Goal: Task Accomplishment & Management: Use online tool/utility

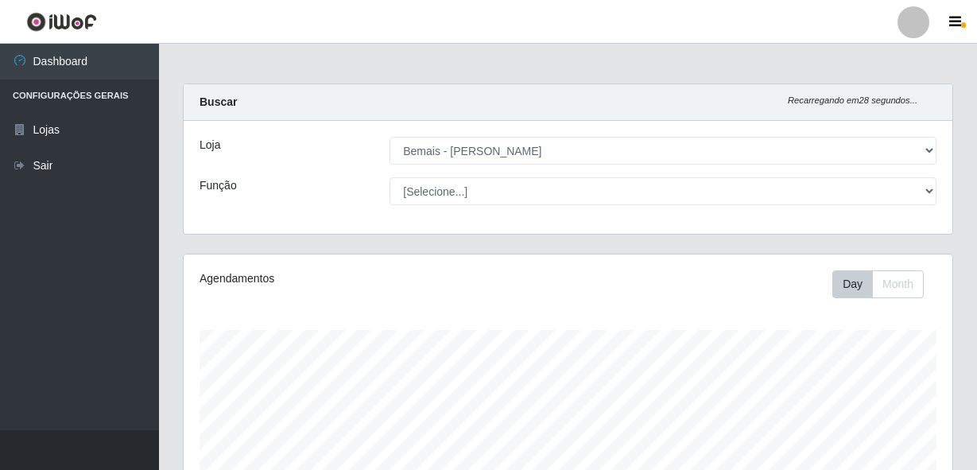
select select "230"
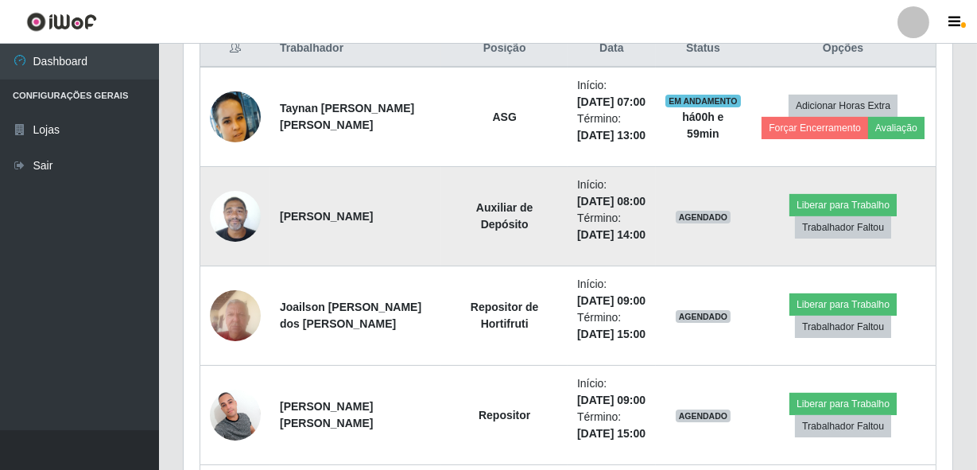
scroll to position [663, 0]
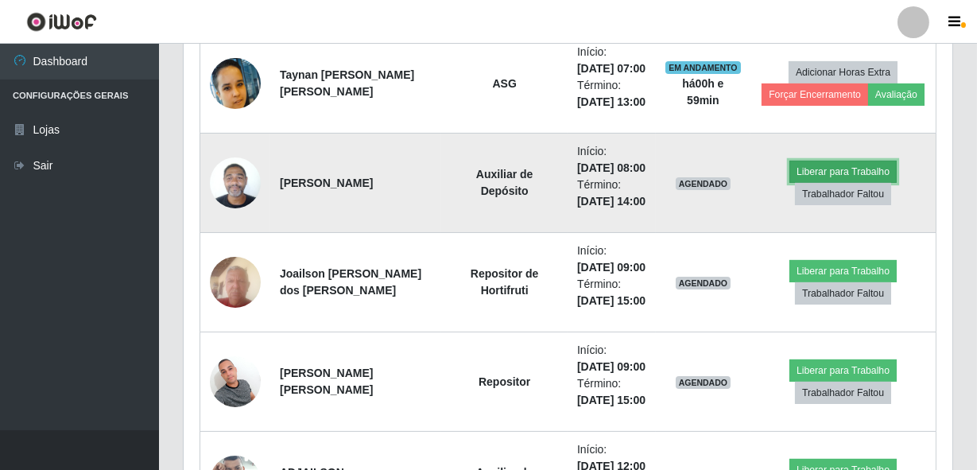
click at [813, 183] on button "Liberar para Trabalho" at bounding box center [842, 172] width 107 height 22
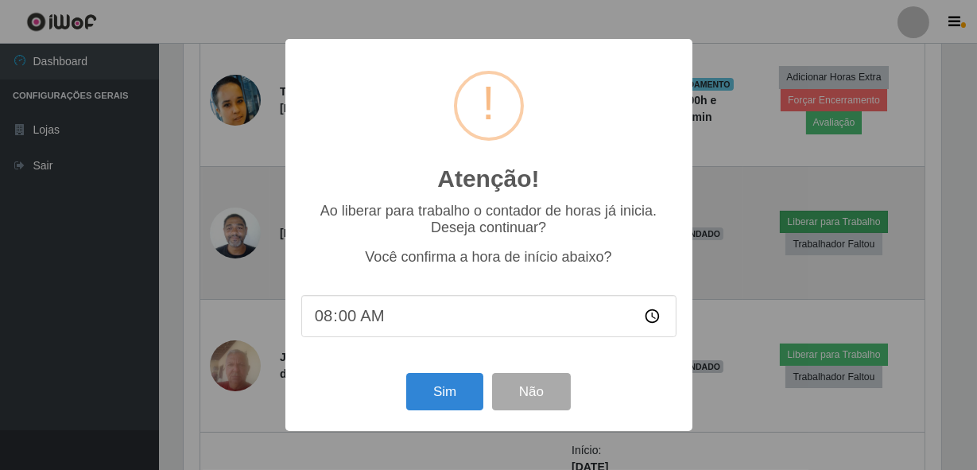
scroll to position [330, 761]
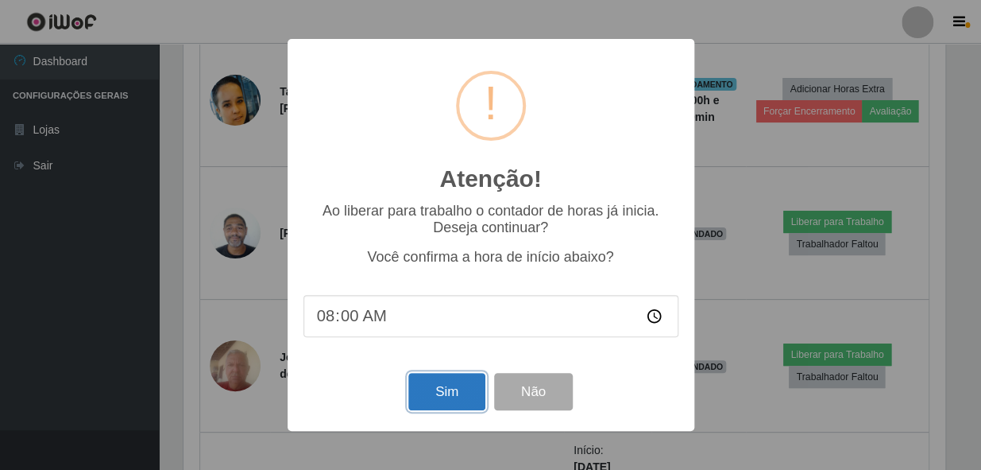
click at [457, 397] on button "Sim" at bounding box center [446, 391] width 77 height 37
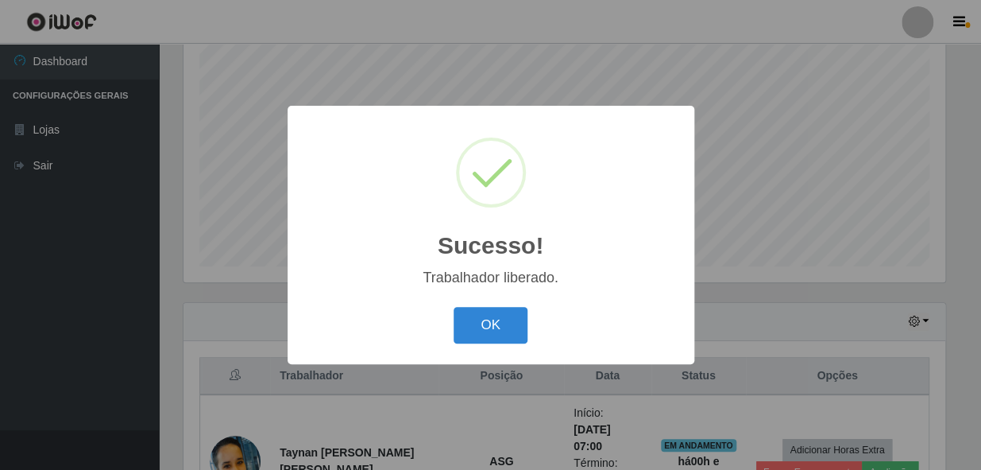
click at [454, 307] on button "OK" at bounding box center [491, 325] width 74 height 37
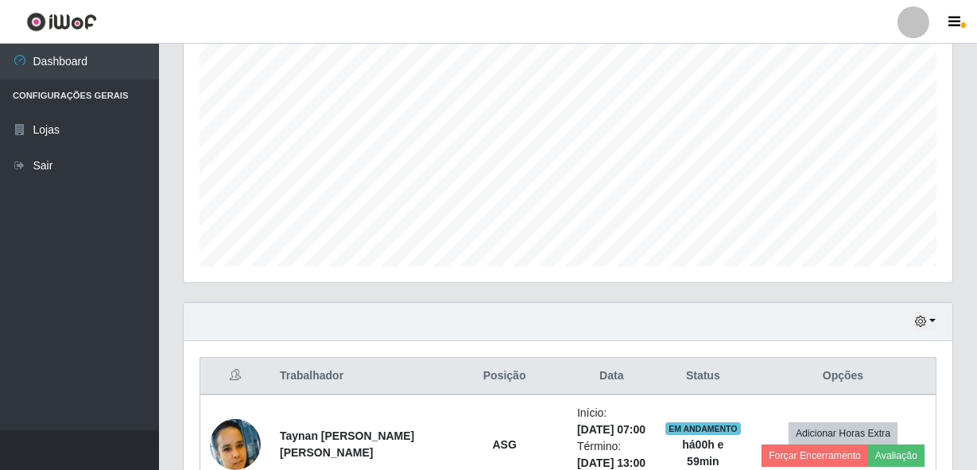
scroll to position [330, 768]
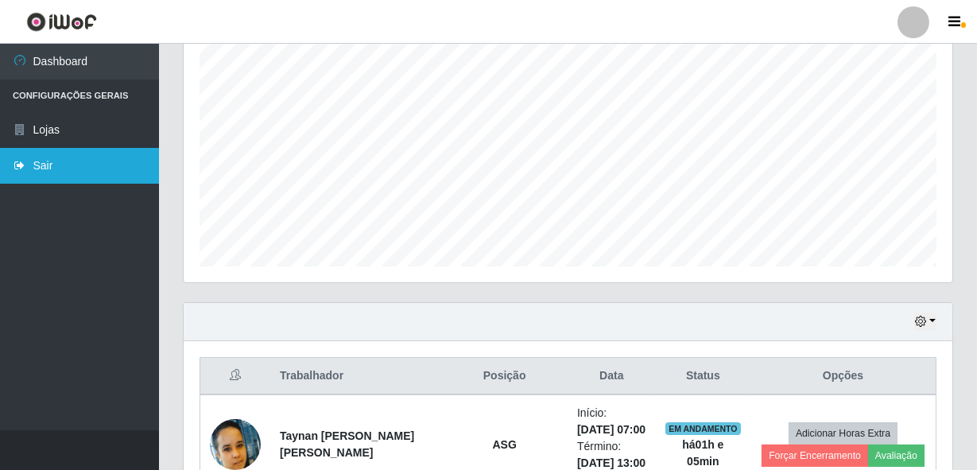
click at [60, 153] on link "Sair" at bounding box center [79, 166] width 159 height 36
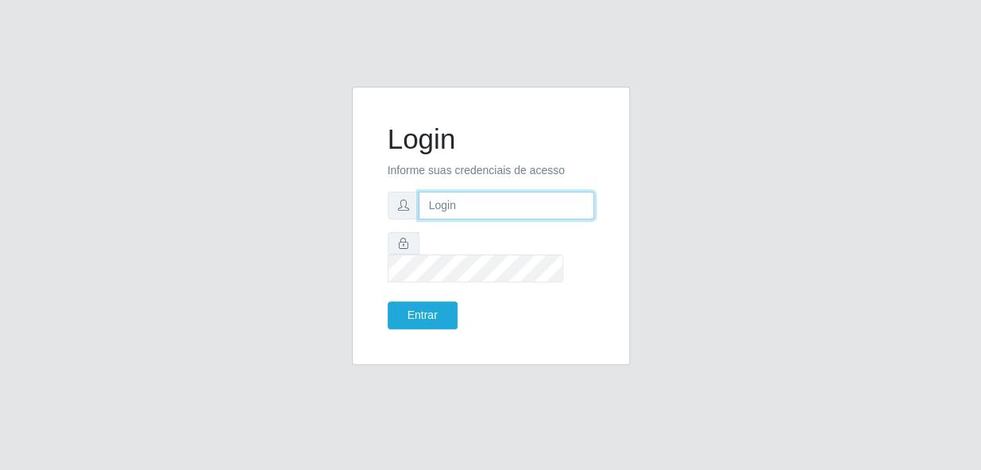
type input "gyovana@bemais"
drag, startPoint x: 531, startPoint y: 218, endPoint x: 418, endPoint y: 215, distance: 112.9
click at [419, 215] on input "gyovana@bemais" at bounding box center [507, 206] width 176 height 28
type input "[PERSON_NAME]"
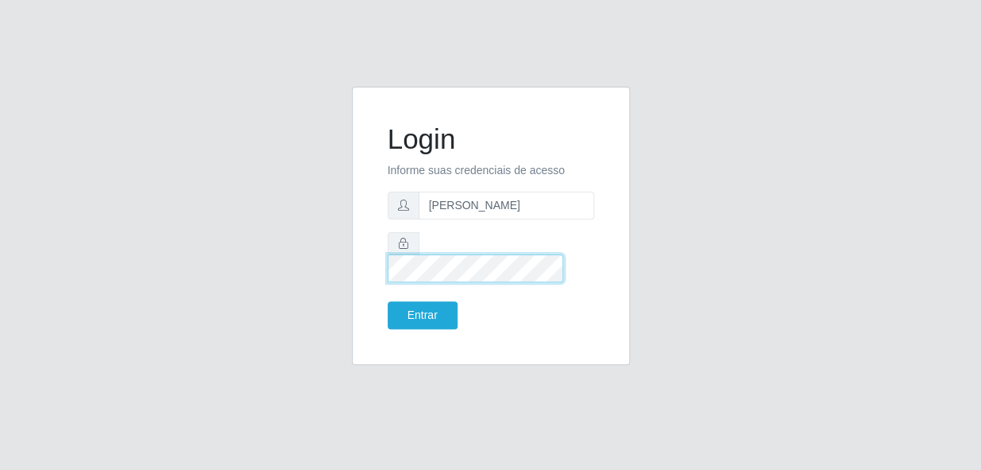
click at [394, 257] on div at bounding box center [491, 257] width 207 height 50
click at [388, 301] on button "Entrar" at bounding box center [423, 315] width 70 height 28
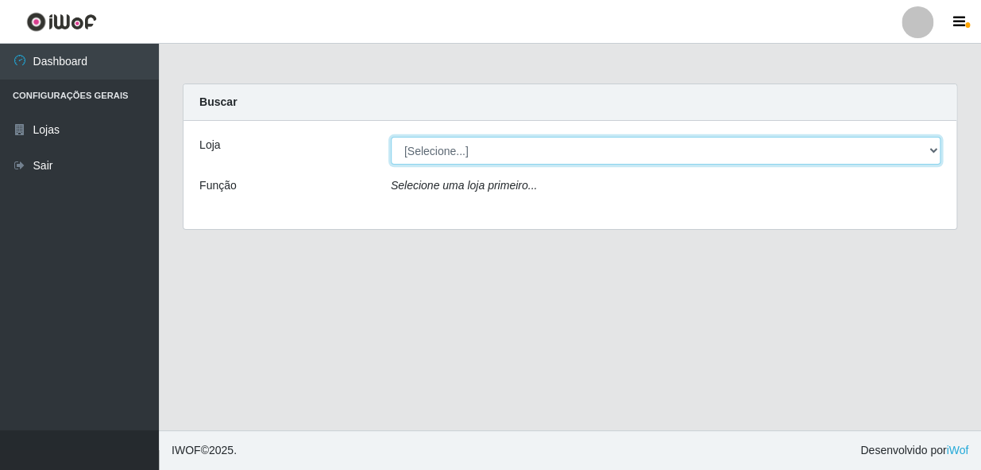
click at [450, 142] on select "[Selecione...] [PERSON_NAME]" at bounding box center [666, 151] width 550 height 28
select select "230"
click at [391, 137] on select "[Selecione...] [PERSON_NAME]" at bounding box center [666, 151] width 550 height 28
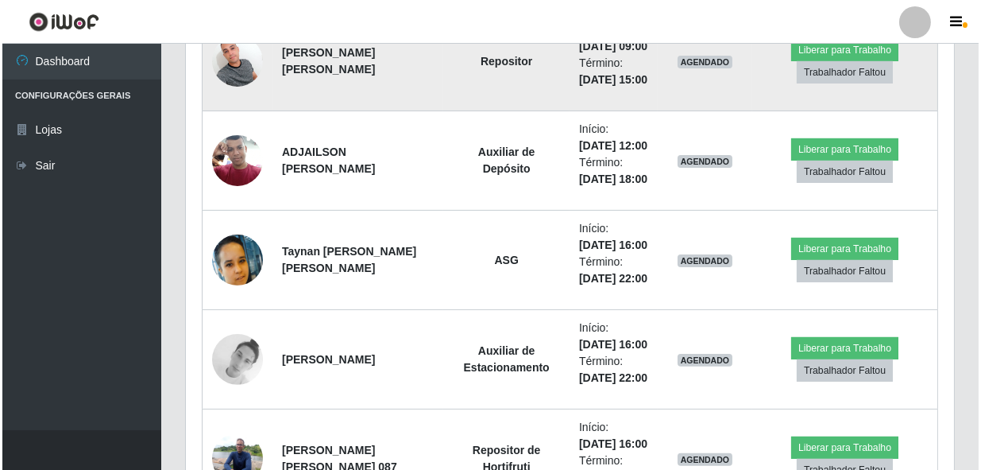
scroll to position [1011, 0]
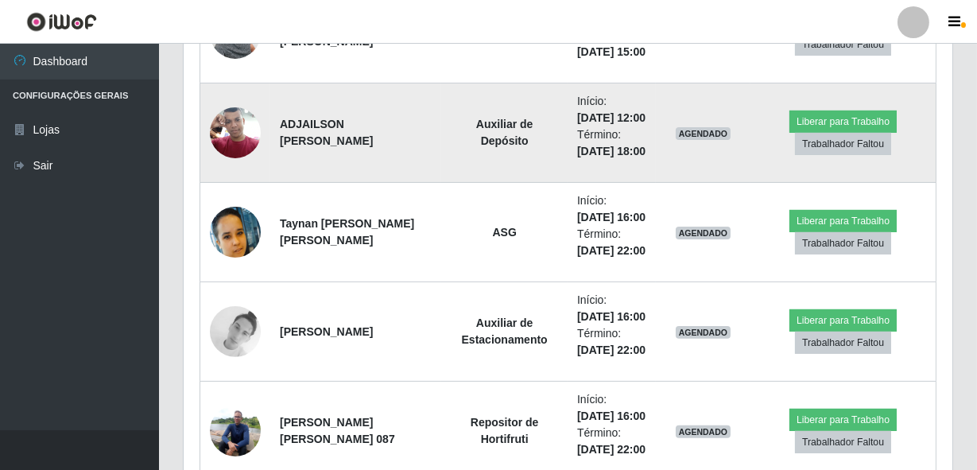
click at [237, 166] on img at bounding box center [235, 133] width 51 height 68
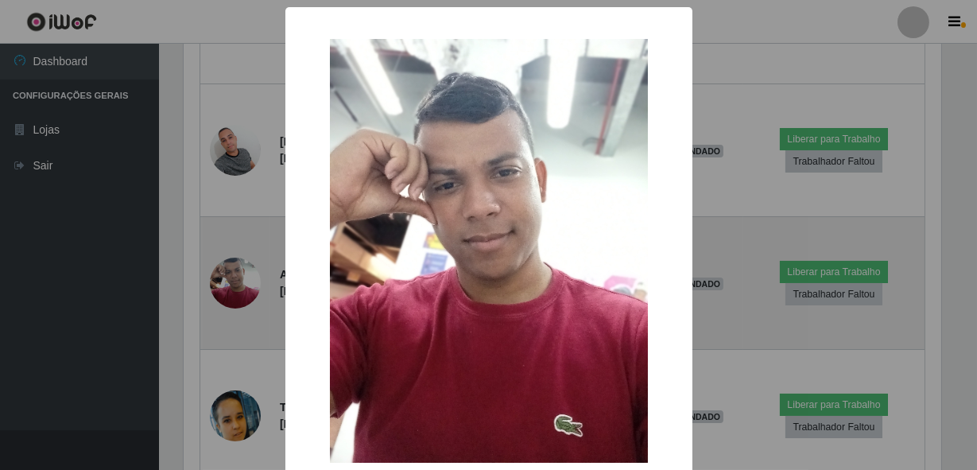
scroll to position [330, 761]
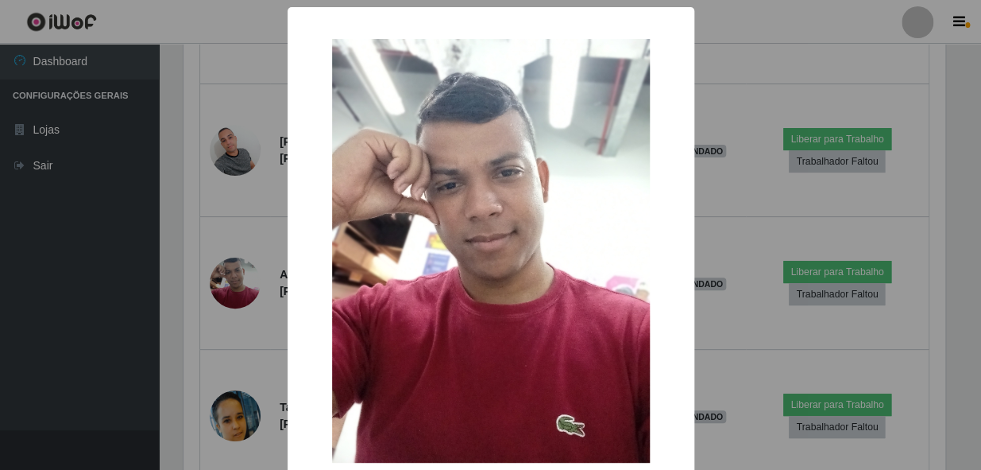
click at [151, 312] on div "× OK Cancel" at bounding box center [490, 235] width 981 height 470
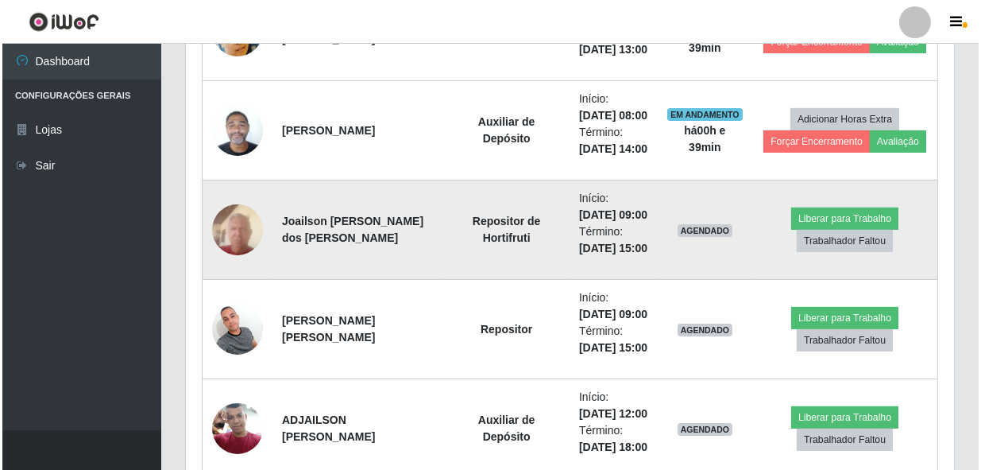
scroll to position [691, 0]
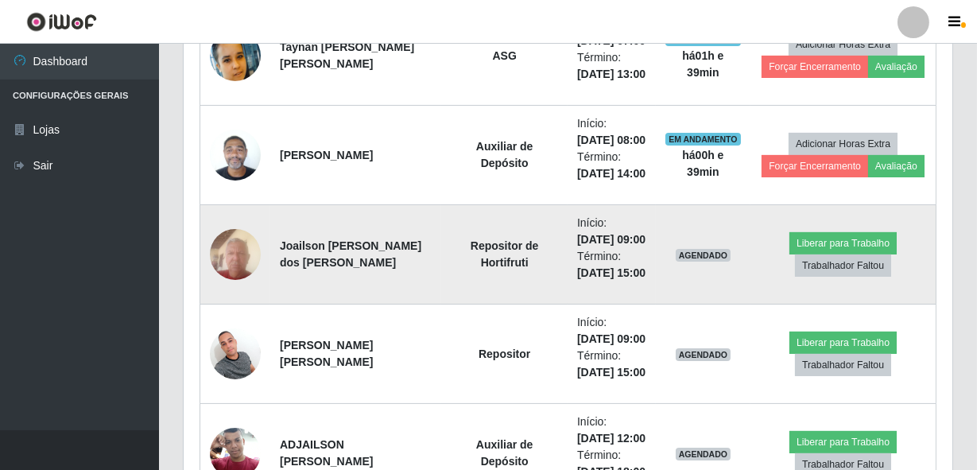
click at [221, 288] on img at bounding box center [235, 254] width 51 height 68
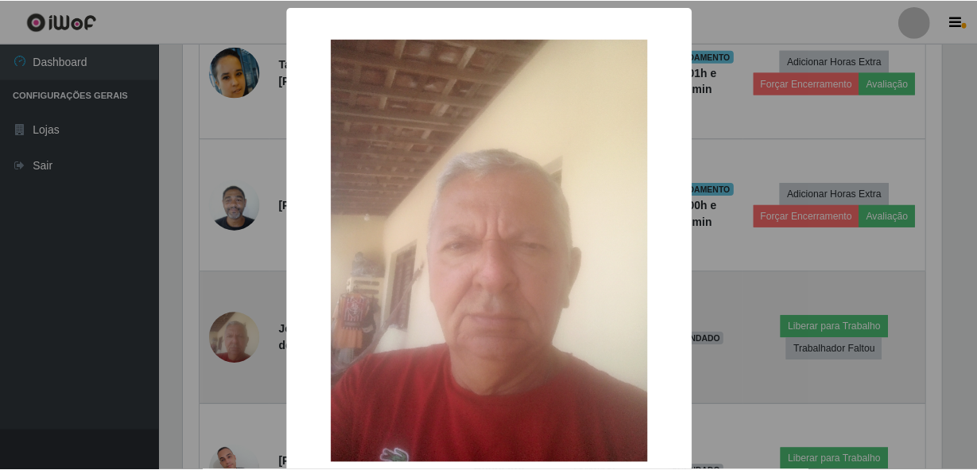
scroll to position [330, 761]
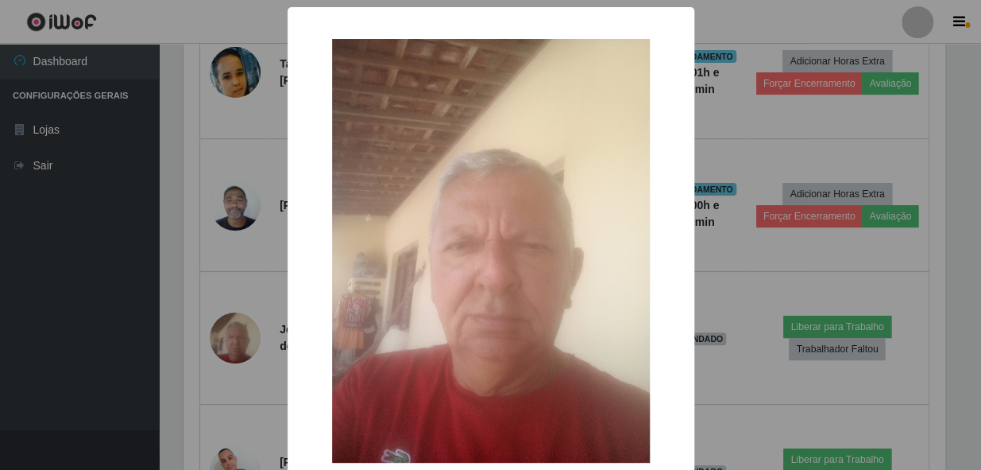
click at [215, 346] on div "× OK Cancel" at bounding box center [490, 235] width 981 height 470
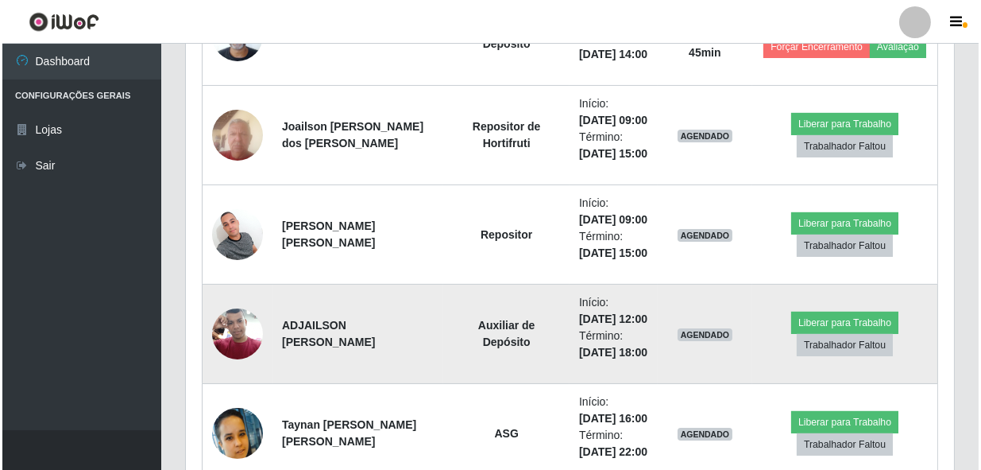
scroll to position [834, 0]
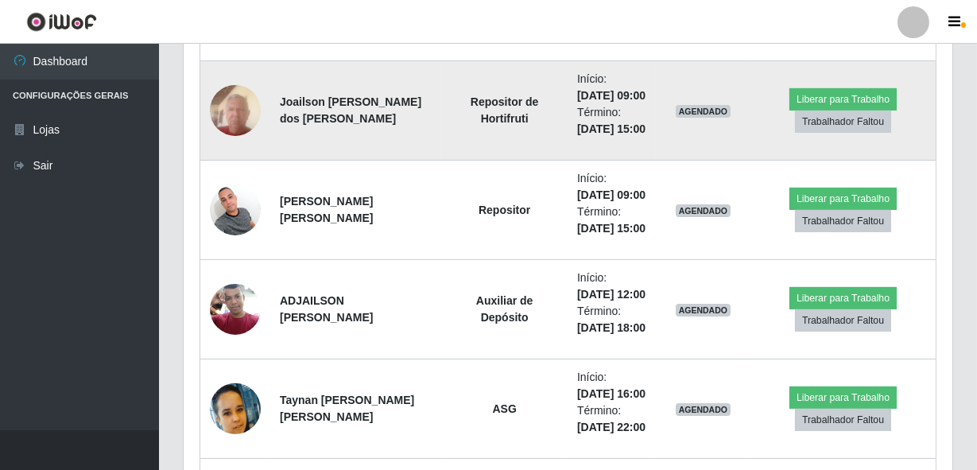
click at [393, 144] on td "Joailson [PERSON_NAME] dos [PERSON_NAME]" at bounding box center [355, 110] width 171 height 99
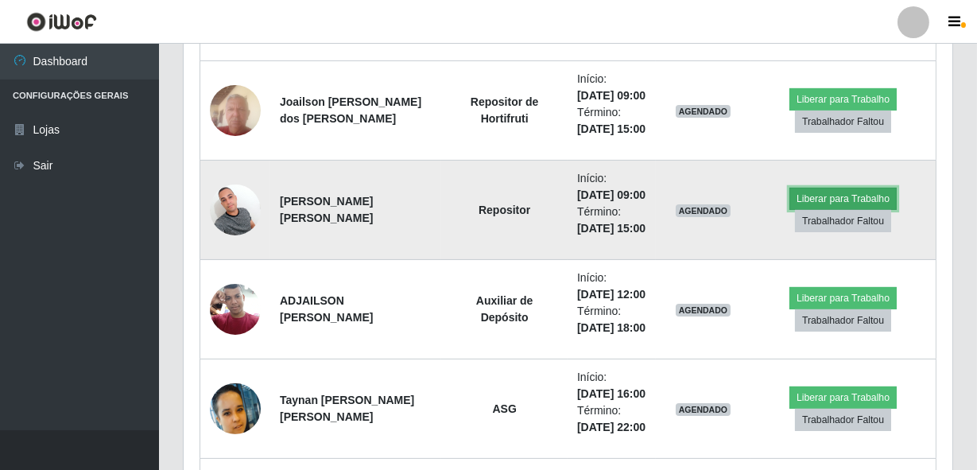
click at [823, 210] on button "Liberar para Trabalho" at bounding box center [842, 199] width 107 height 22
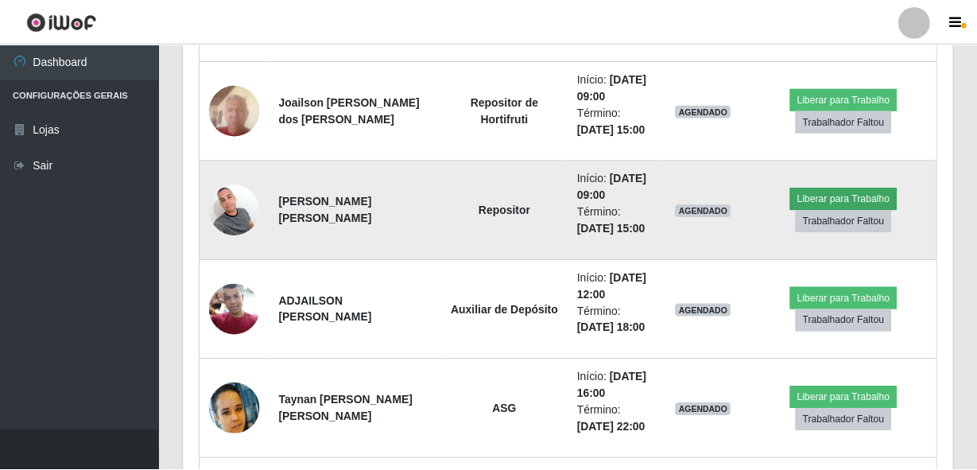
scroll to position [330, 761]
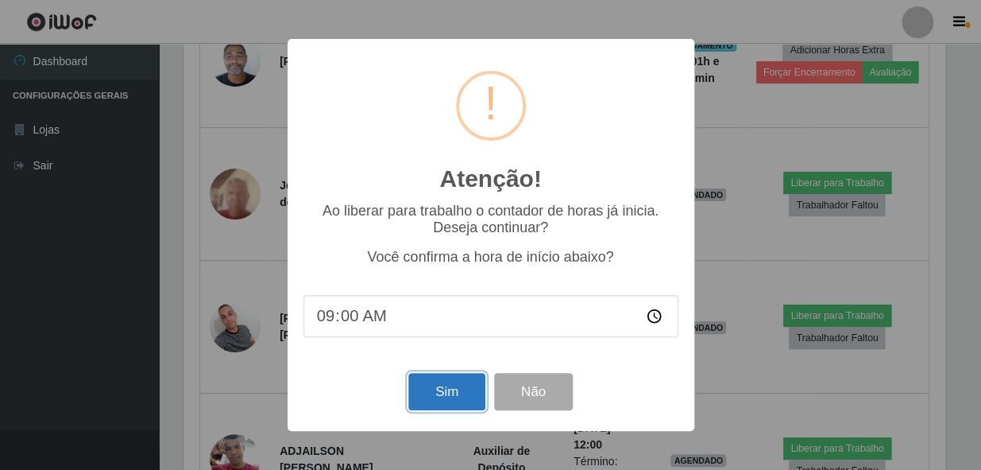
click at [451, 385] on button "Sim" at bounding box center [446, 391] width 77 height 37
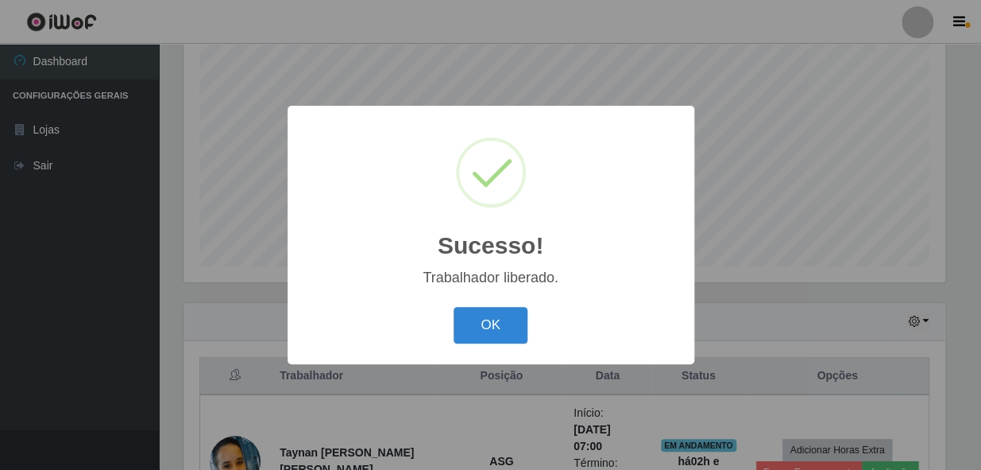
click at [454, 307] on button "OK" at bounding box center [491, 325] width 74 height 37
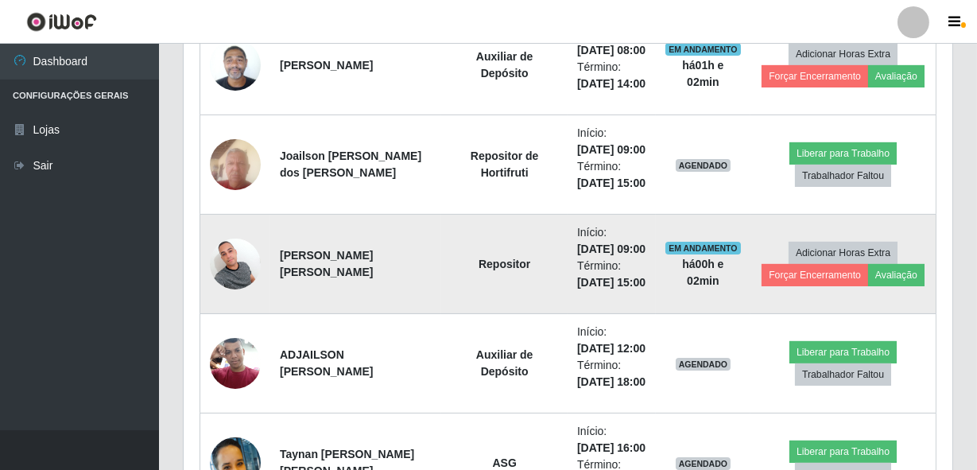
scroll to position [735, 0]
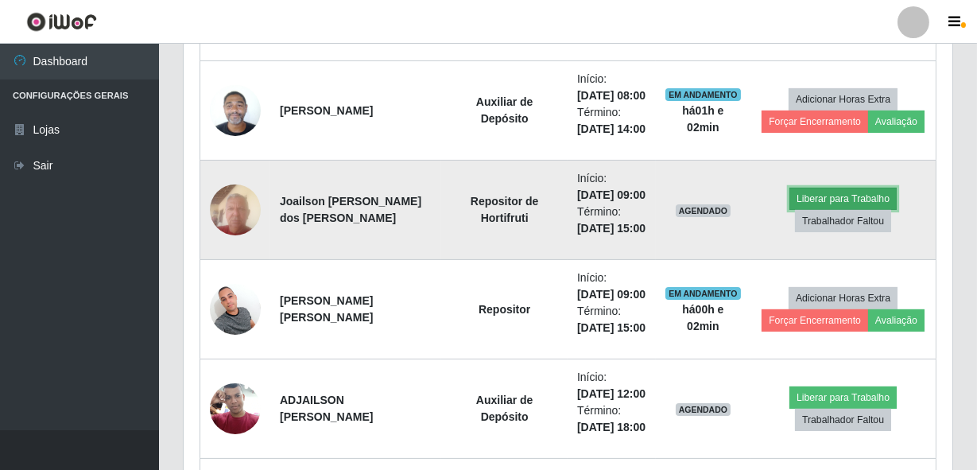
click at [833, 210] on button "Liberar para Trabalho" at bounding box center [842, 199] width 107 height 22
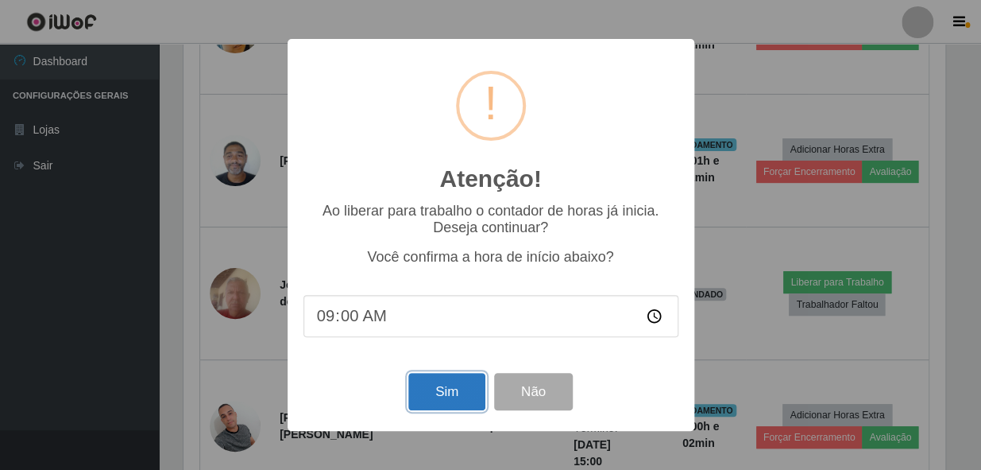
click at [449, 407] on button "Sim" at bounding box center [446, 391] width 77 height 37
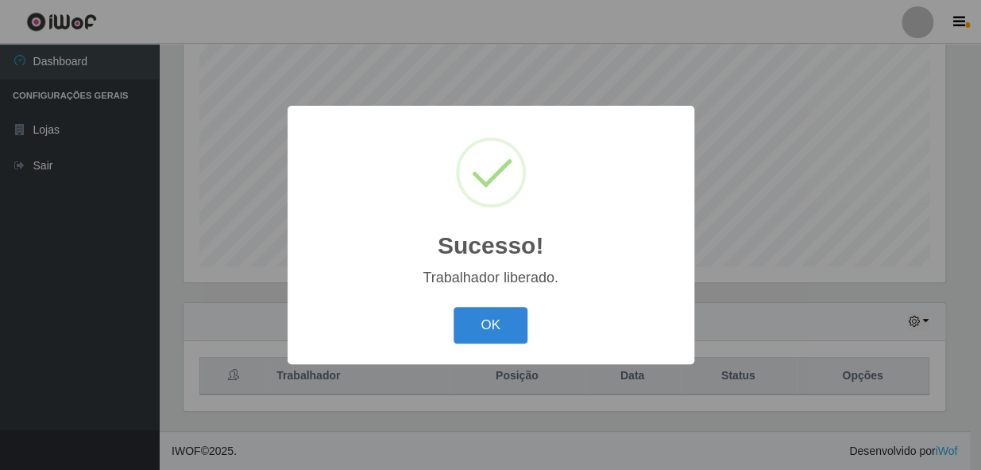
click at [454, 307] on button "OK" at bounding box center [491, 325] width 74 height 37
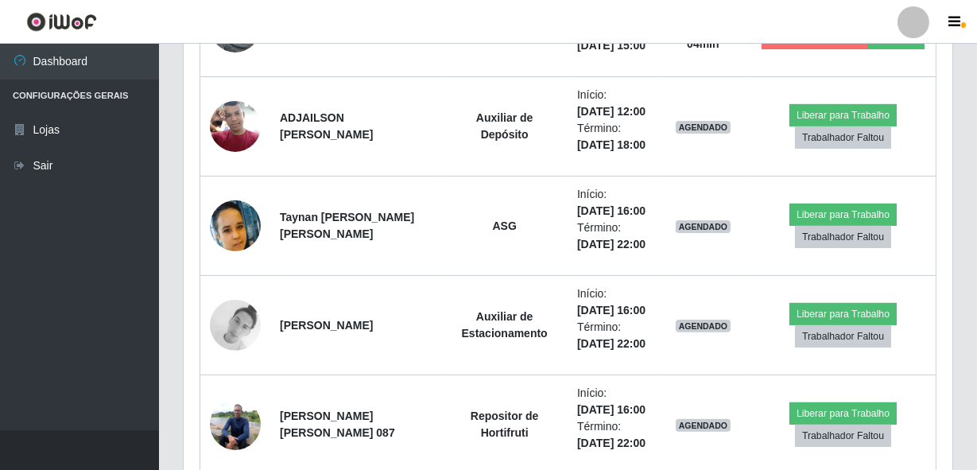
scroll to position [1024, 0]
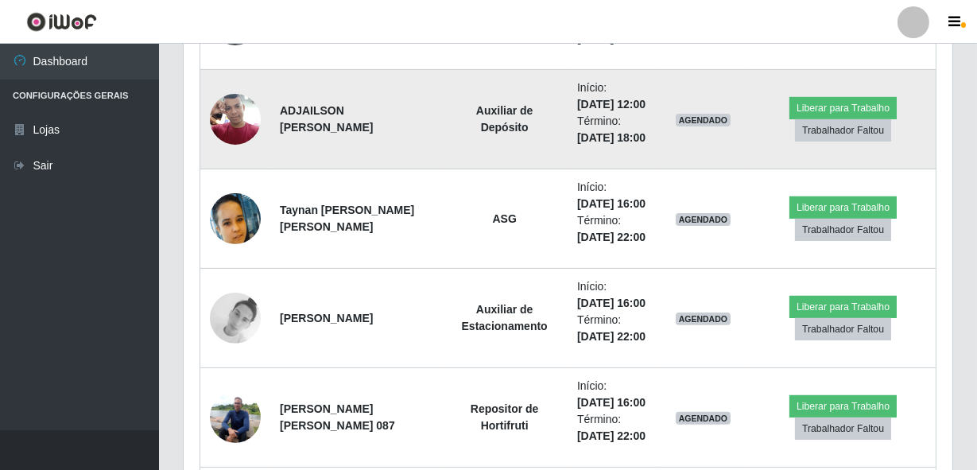
click at [227, 153] on img at bounding box center [235, 119] width 51 height 68
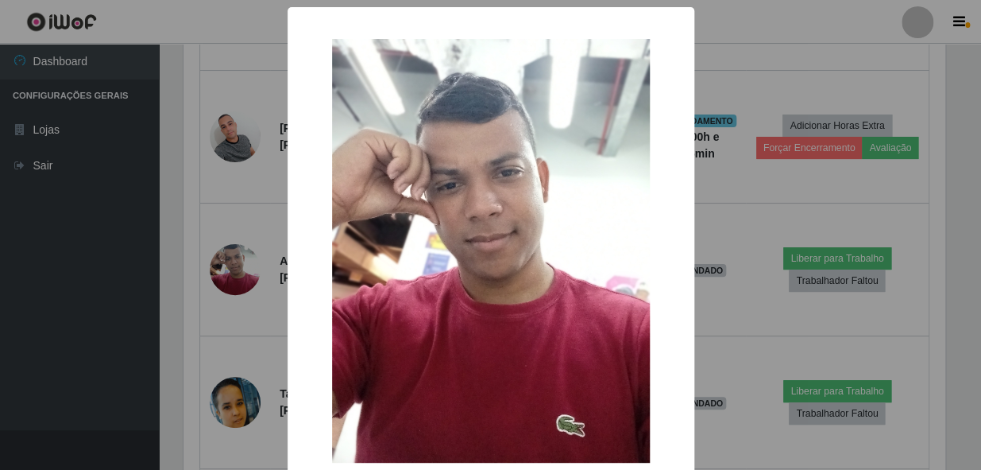
click at [200, 246] on div "× OK Cancel" at bounding box center [490, 235] width 981 height 470
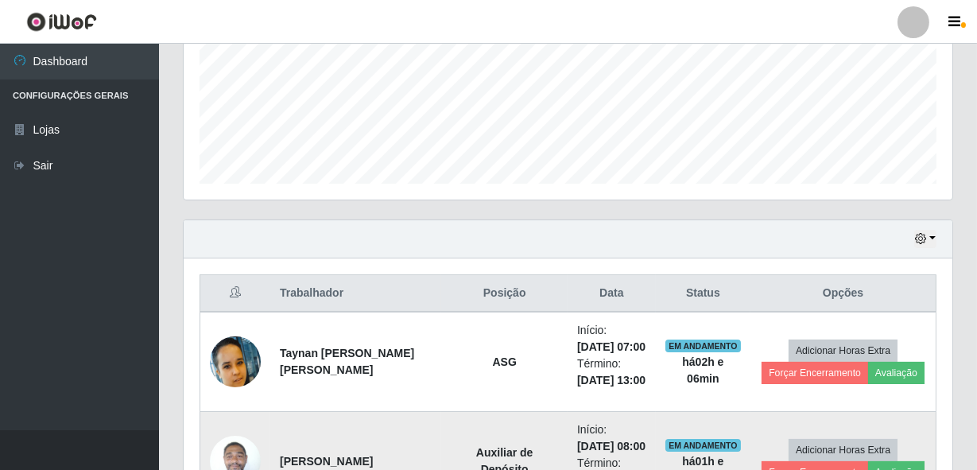
scroll to position [374, 0]
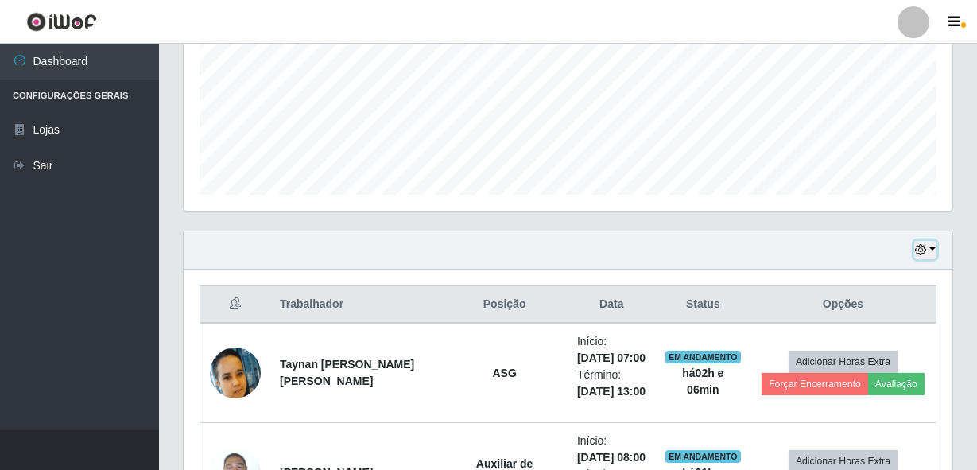
click at [919, 252] on icon "button" at bounding box center [920, 249] width 11 height 11
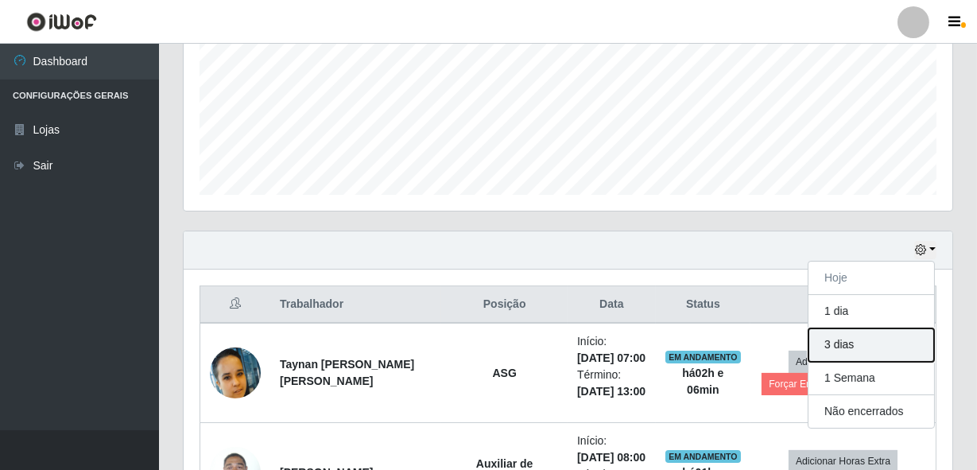
click at [849, 352] on button "3 dias" at bounding box center [871, 344] width 126 height 33
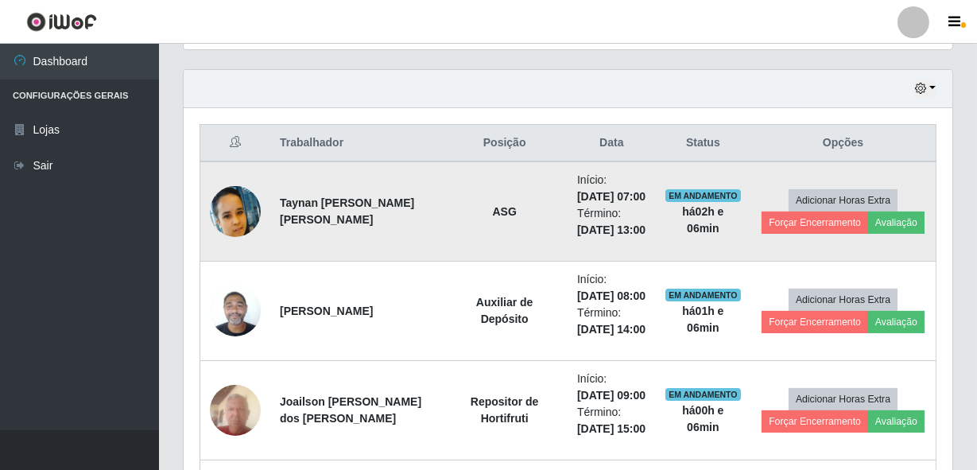
scroll to position [401, 0]
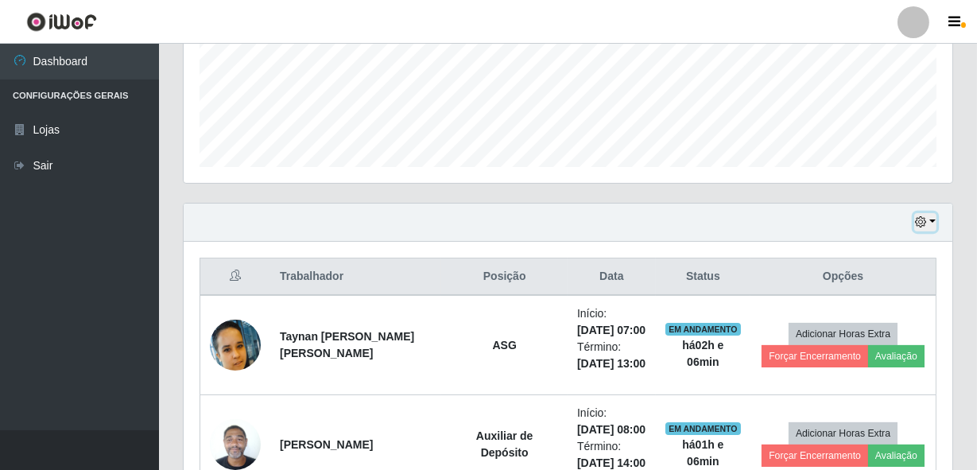
click at [929, 219] on button "button" at bounding box center [925, 222] width 22 height 18
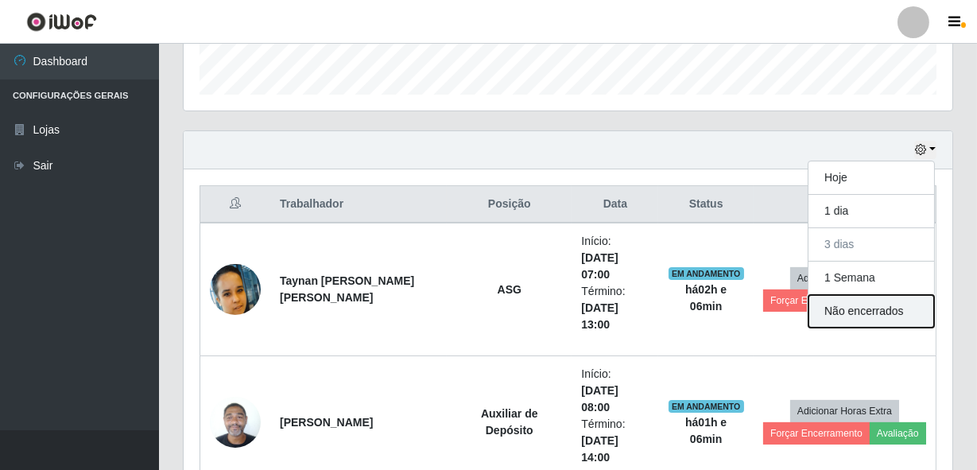
click at [848, 313] on button "Não encerrados" at bounding box center [871, 311] width 126 height 33
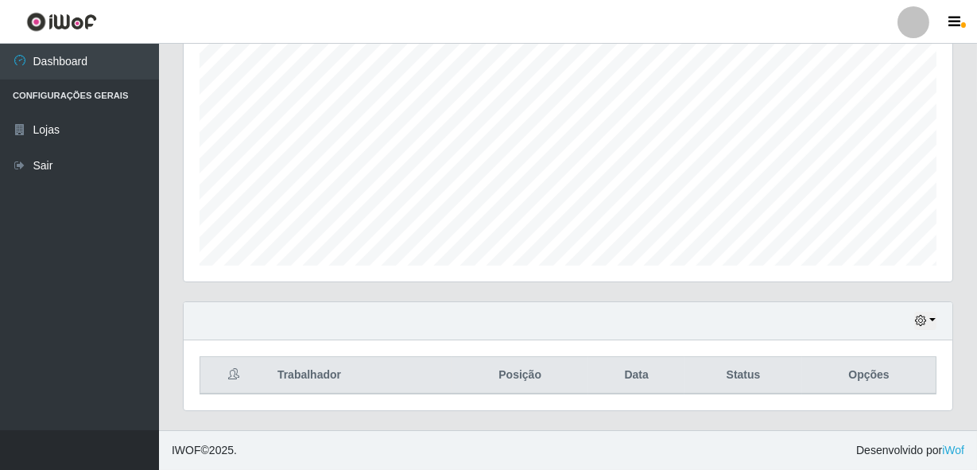
scroll to position [302, 0]
click at [928, 322] on button "button" at bounding box center [925, 321] width 22 height 18
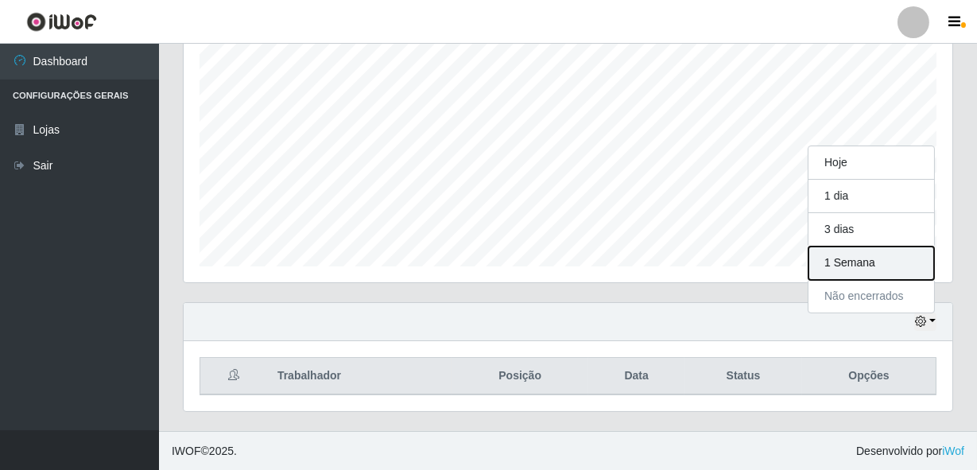
click at [868, 267] on button "1 Semana" at bounding box center [871, 262] width 126 height 33
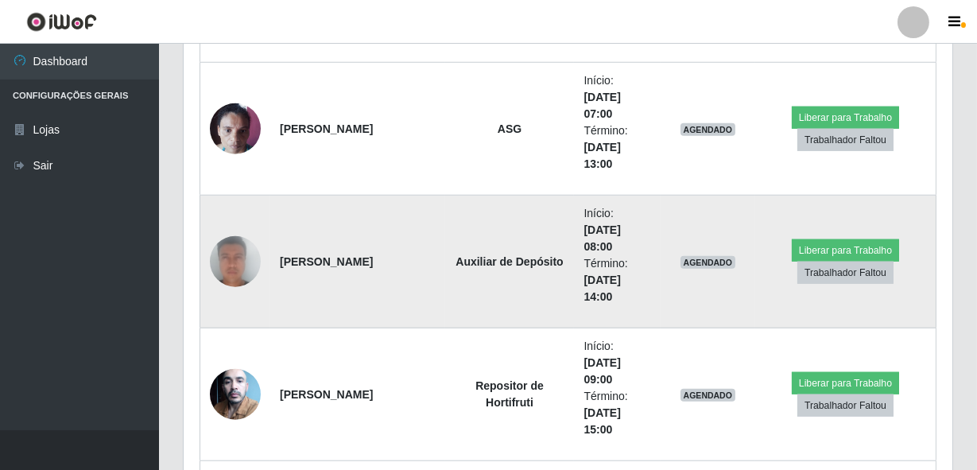
scroll to position [2830, 0]
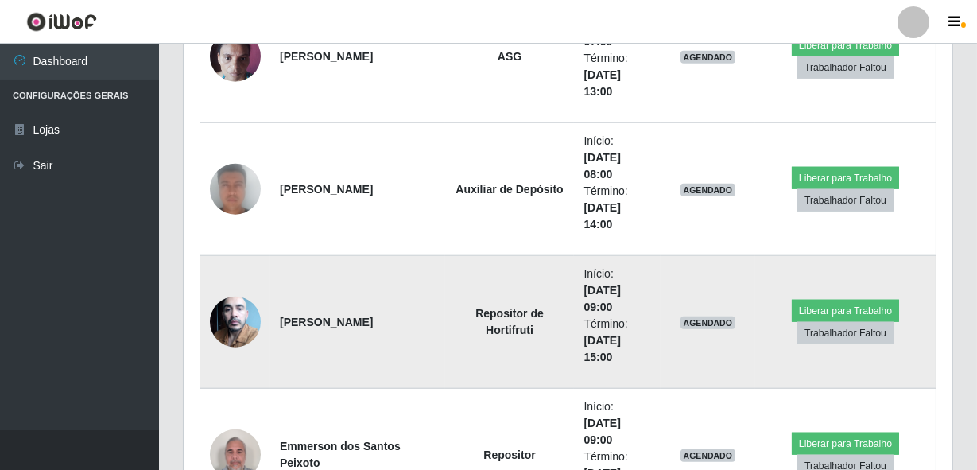
click at [235, 306] on img at bounding box center [235, 322] width 51 height 68
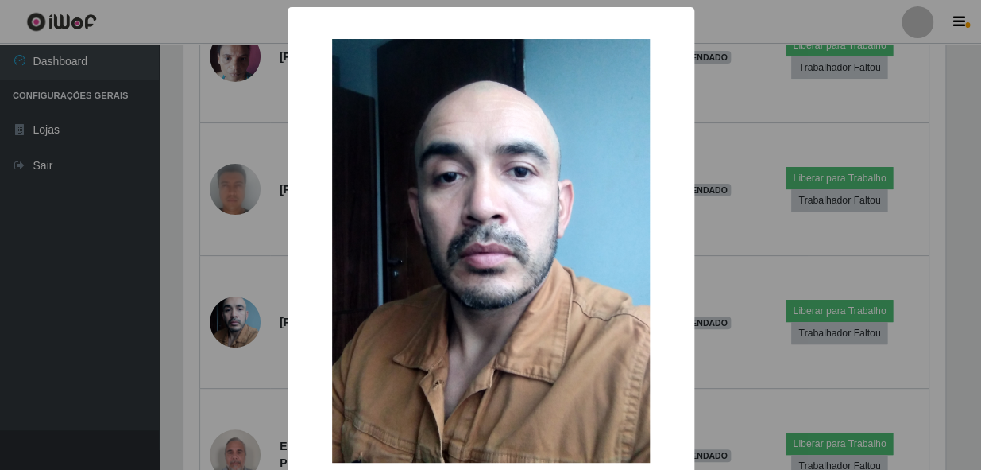
click at [223, 294] on div "× OK Cancel" at bounding box center [490, 235] width 981 height 470
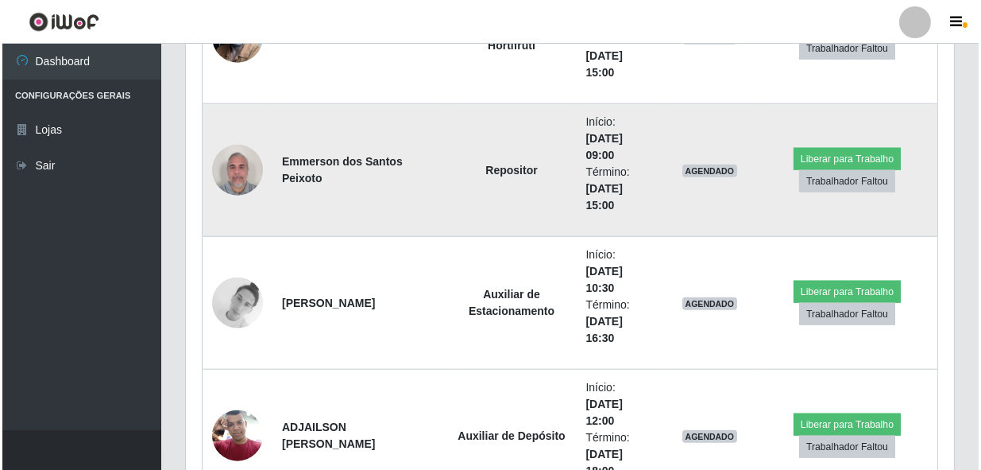
scroll to position [3119, 0]
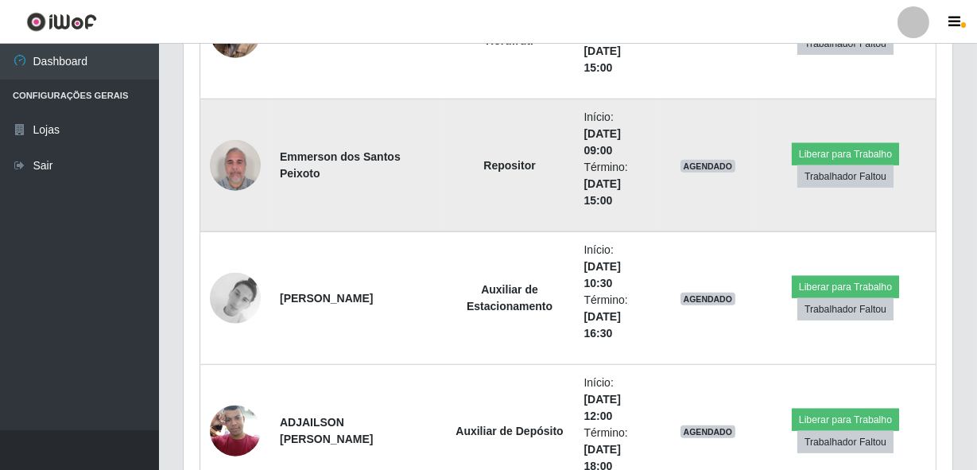
click at [242, 182] on img at bounding box center [235, 165] width 51 height 68
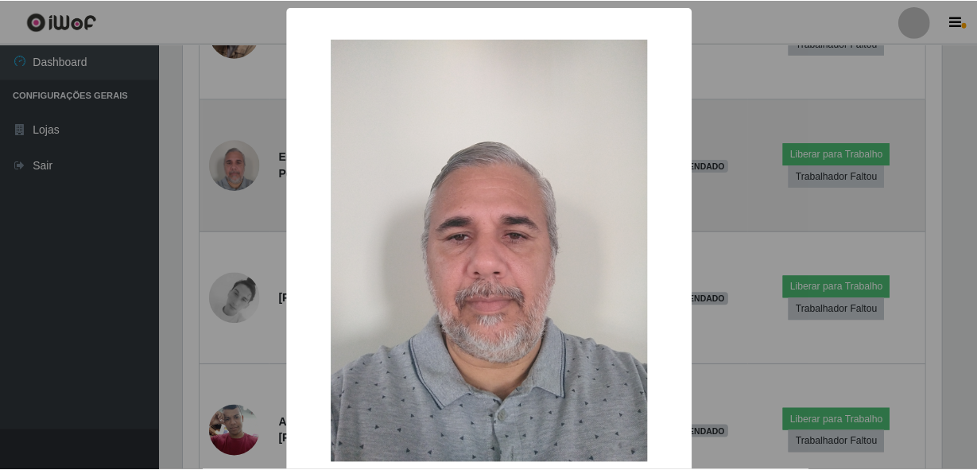
scroll to position [330, 761]
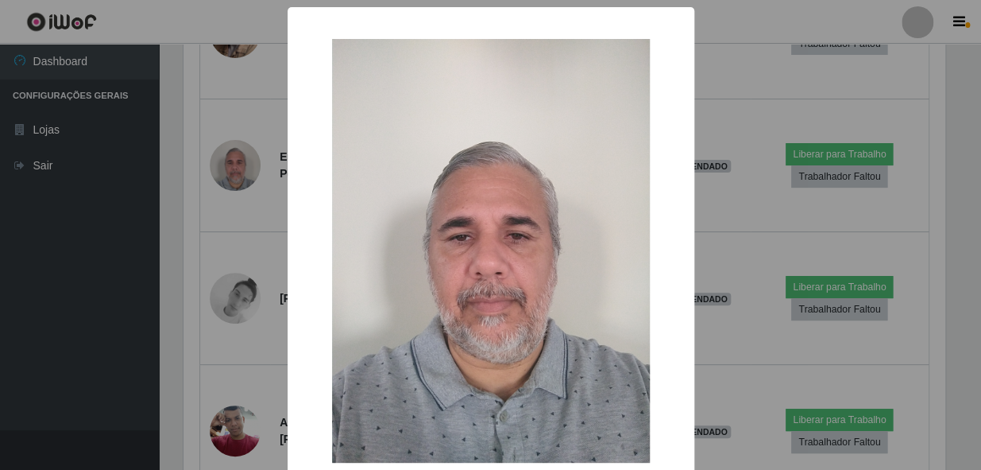
click at [208, 242] on div "× OK Cancel" at bounding box center [490, 235] width 981 height 470
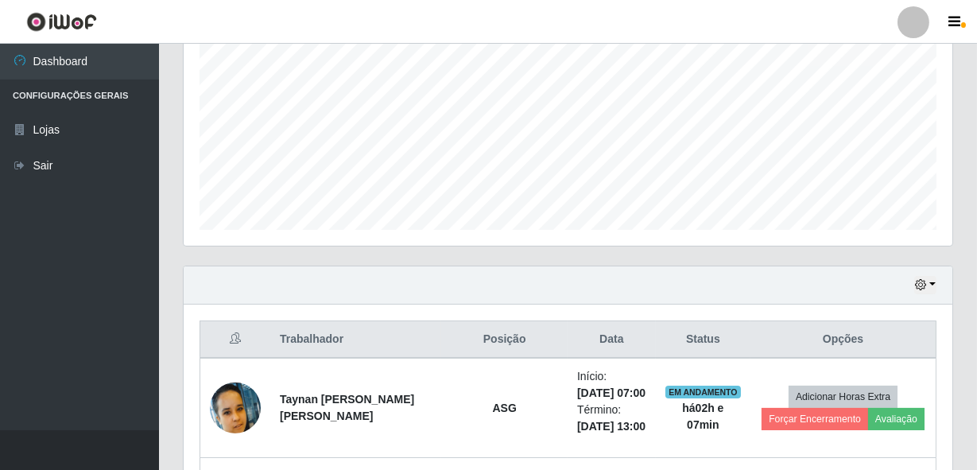
scroll to position [329, 0]
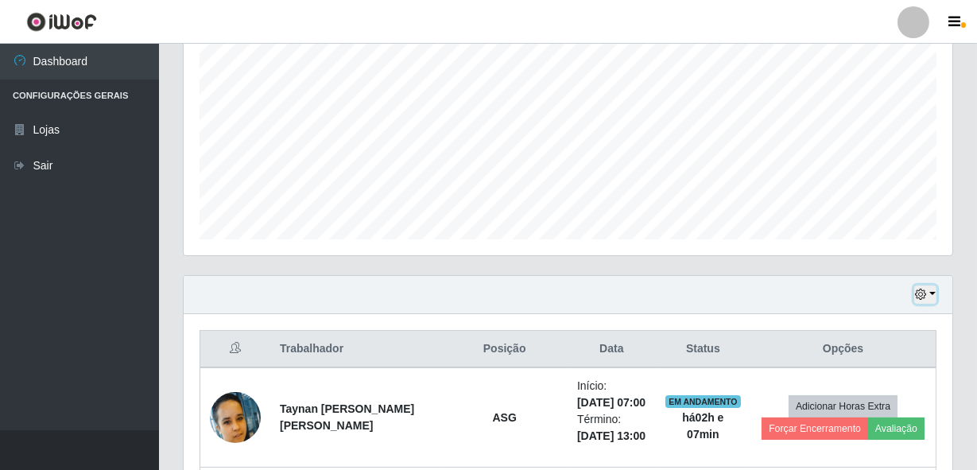
click at [919, 285] on button "button" at bounding box center [925, 294] width 22 height 18
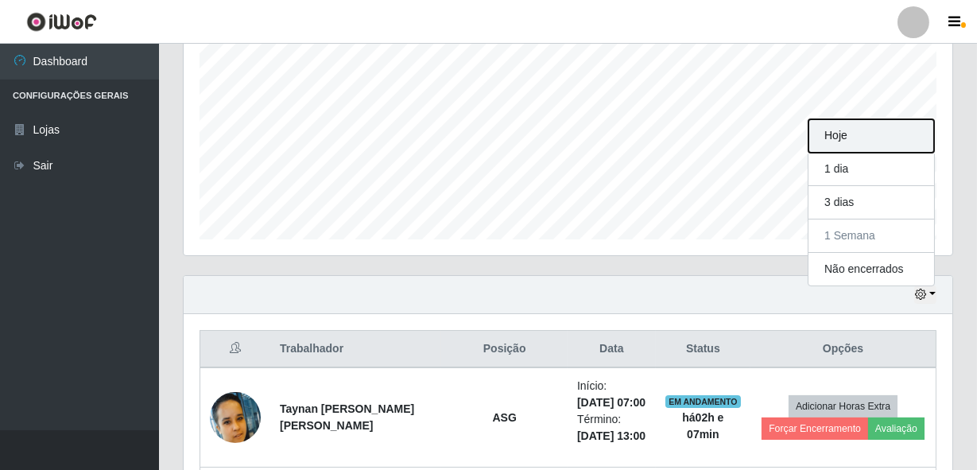
click at [820, 134] on button "Hoje" at bounding box center [871, 135] width 126 height 33
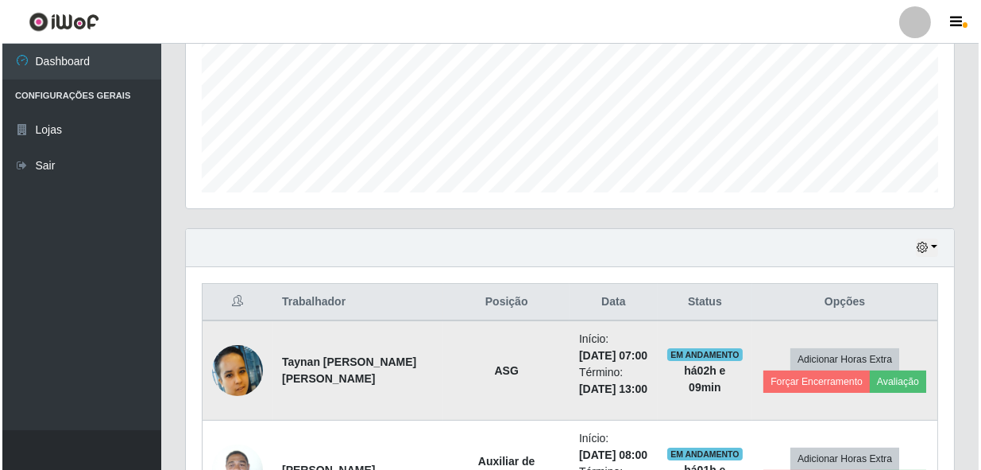
scroll to position [401, 0]
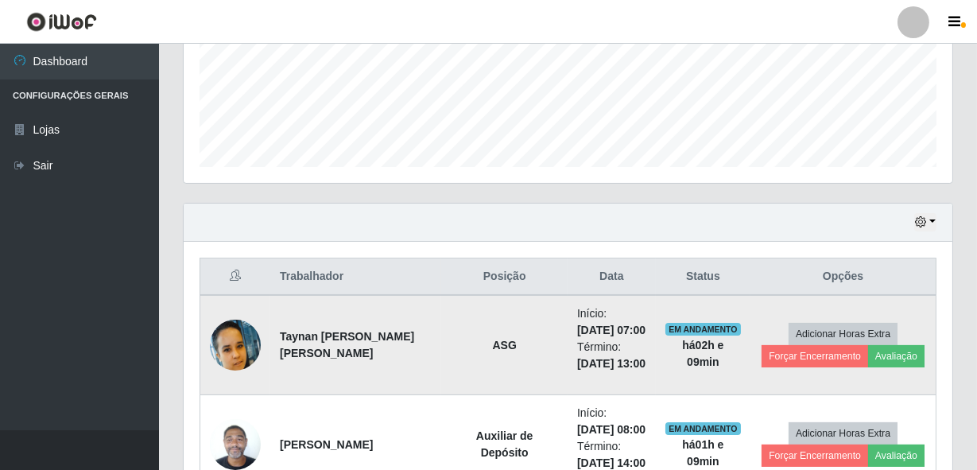
click at [217, 358] on img at bounding box center [235, 344] width 51 height 51
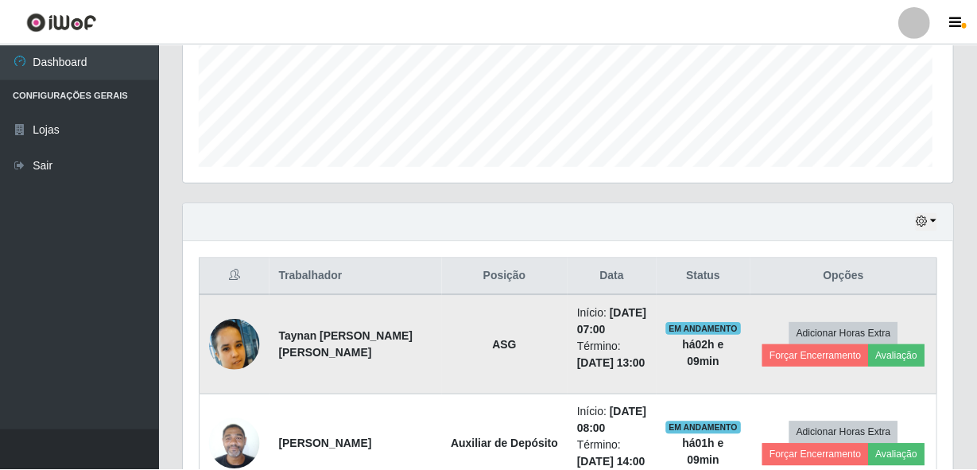
scroll to position [330, 761]
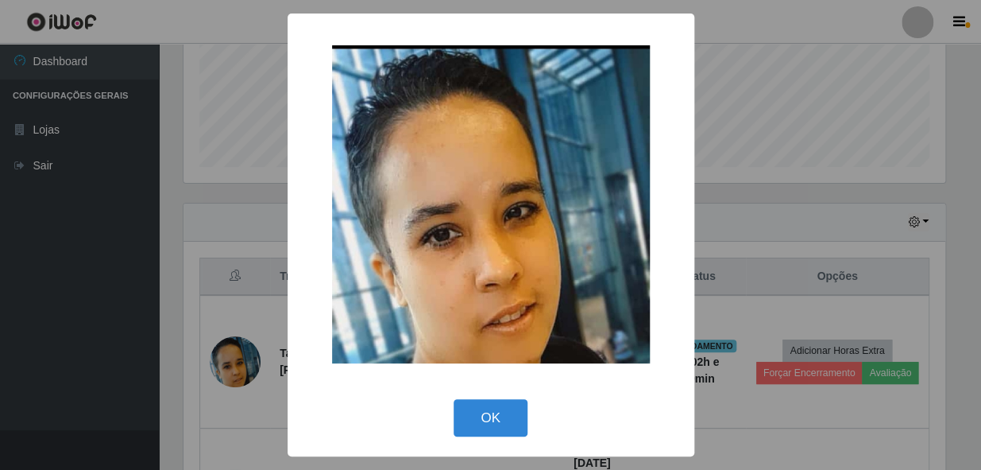
click at [211, 270] on div "× OK Cancel" at bounding box center [490, 235] width 981 height 470
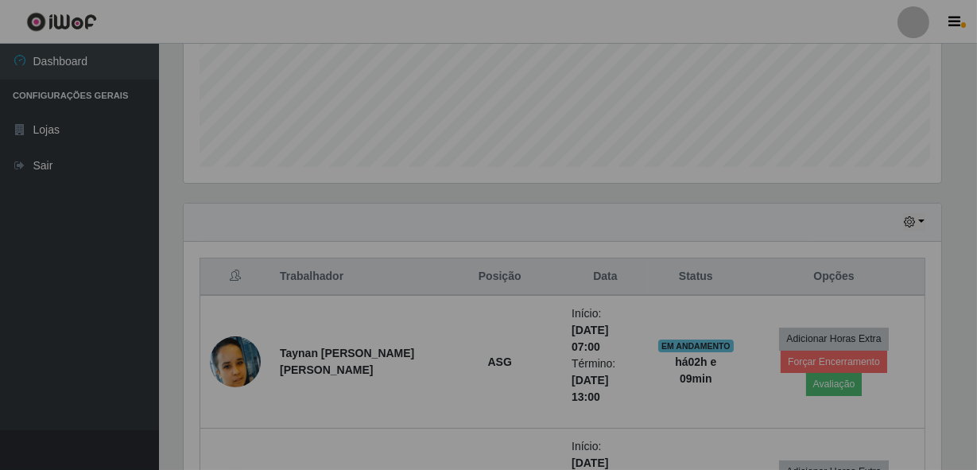
scroll to position [330, 768]
